Goal: Task Accomplishment & Management: Use online tool/utility

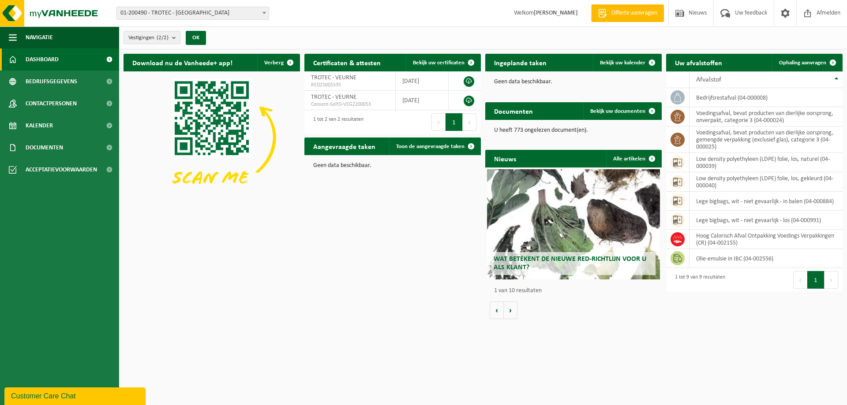
click at [58, 54] on span "Dashboard" at bounding box center [42, 60] width 33 height 22
click at [804, 60] on span "Ophaling aanvragen" at bounding box center [802, 63] width 47 height 6
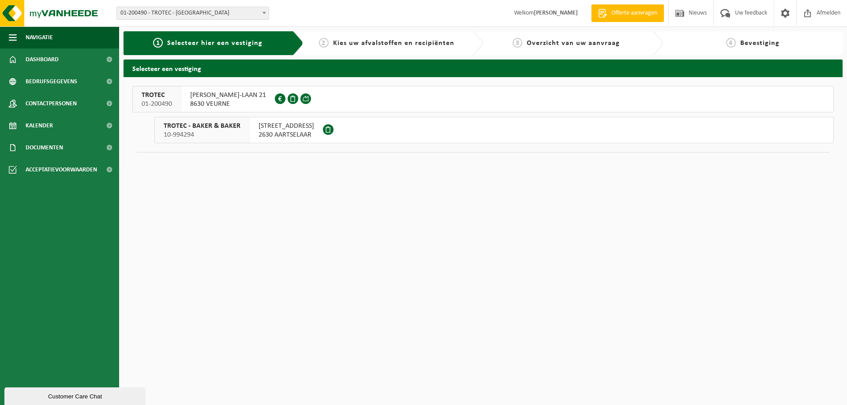
click at [210, 101] on span "8630 VEURNE" at bounding box center [228, 104] width 76 height 9
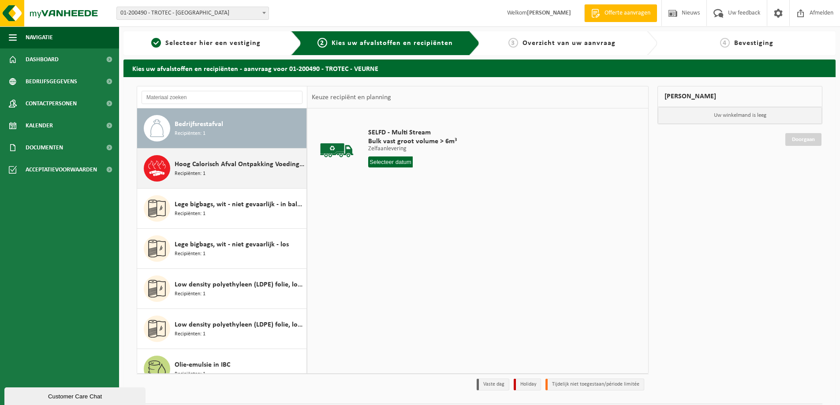
click at [227, 169] on span "Hoog Calorisch Afval Ontpakking Voedings Verpakkingen (CR)" at bounding box center [240, 164] width 130 height 11
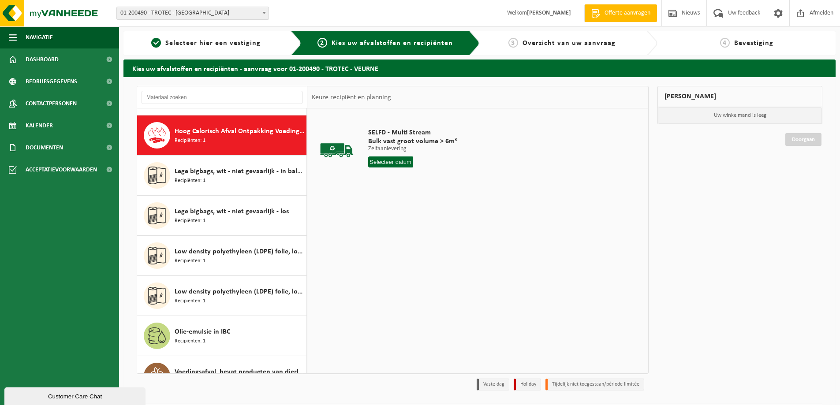
scroll to position [40, 0]
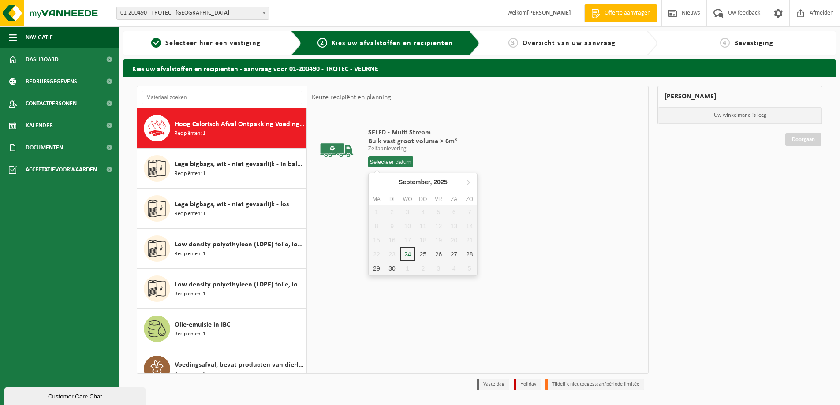
click at [390, 163] on input "text" at bounding box center [390, 162] width 45 height 11
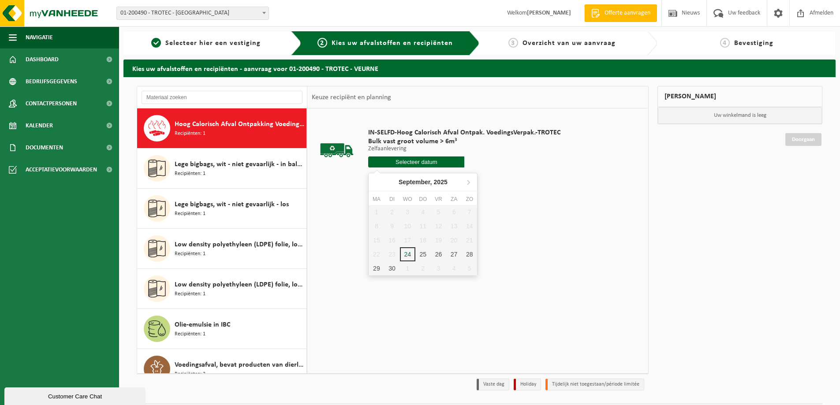
click at [432, 161] on input "text" at bounding box center [416, 162] width 96 height 11
click at [421, 254] on div "25" at bounding box center [422, 254] width 15 height 14
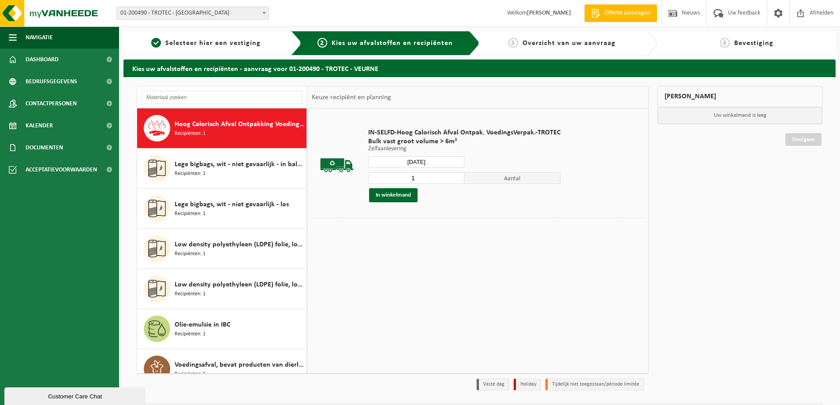
type input "Van 2025-09-25"
click at [400, 194] on button "In winkelmand" at bounding box center [393, 195] width 49 height 14
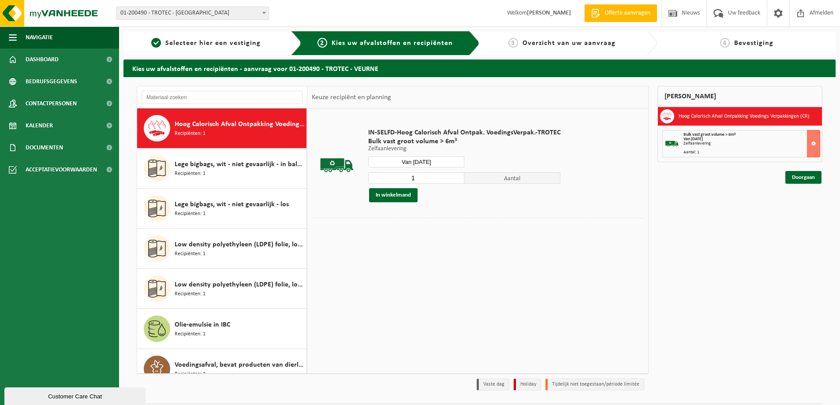
drag, startPoint x: 798, startPoint y: 176, endPoint x: 799, endPoint y: 186, distance: 9.7
click at [799, 176] on link "Doorgaan" at bounding box center [804, 177] width 36 height 13
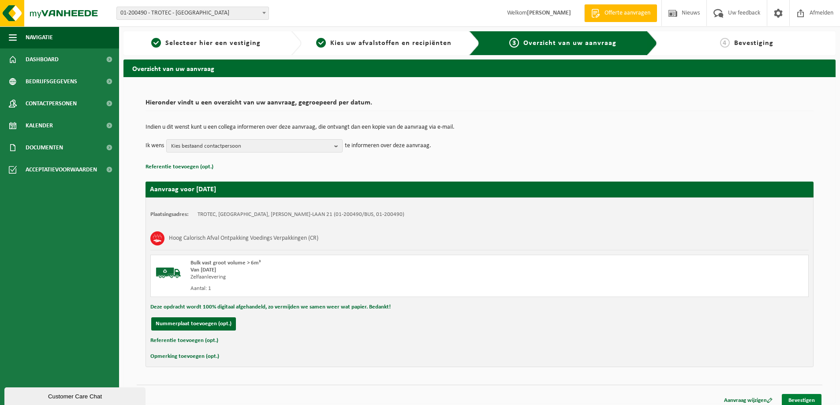
click at [803, 396] on link "Bevestigen" at bounding box center [802, 400] width 40 height 13
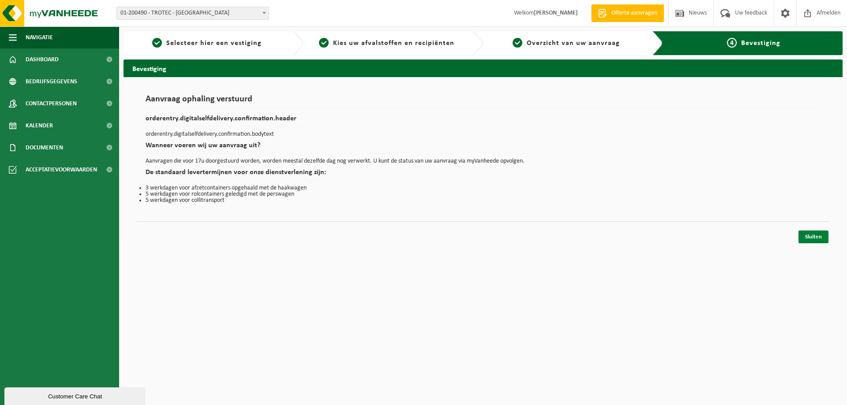
click at [820, 234] on link "Sluiten" at bounding box center [813, 237] width 30 height 13
